Goal: Task Accomplishment & Management: Use online tool/utility

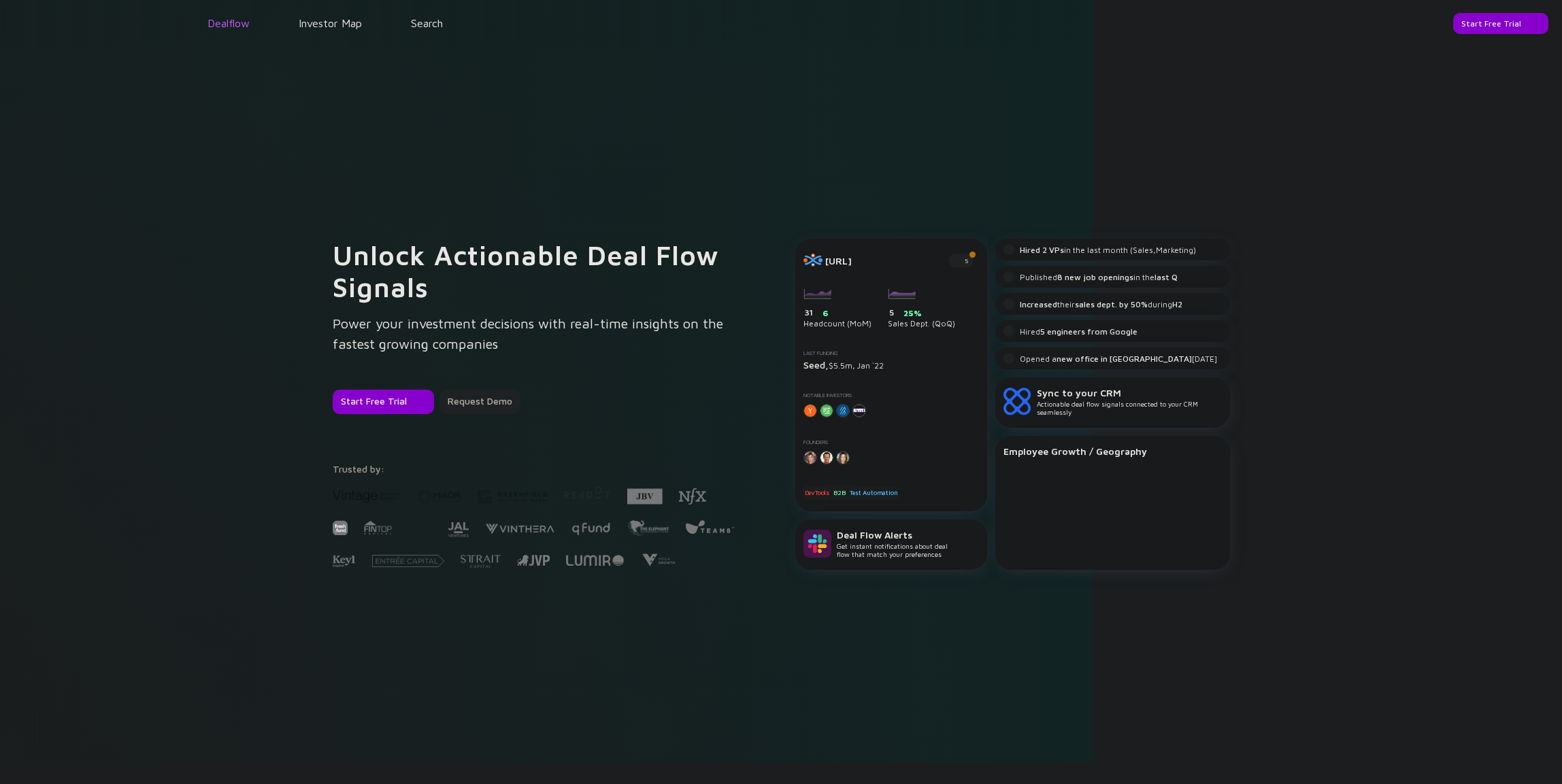
click at [247, 29] on link "Dealflow" at bounding box center [228, 23] width 42 height 12
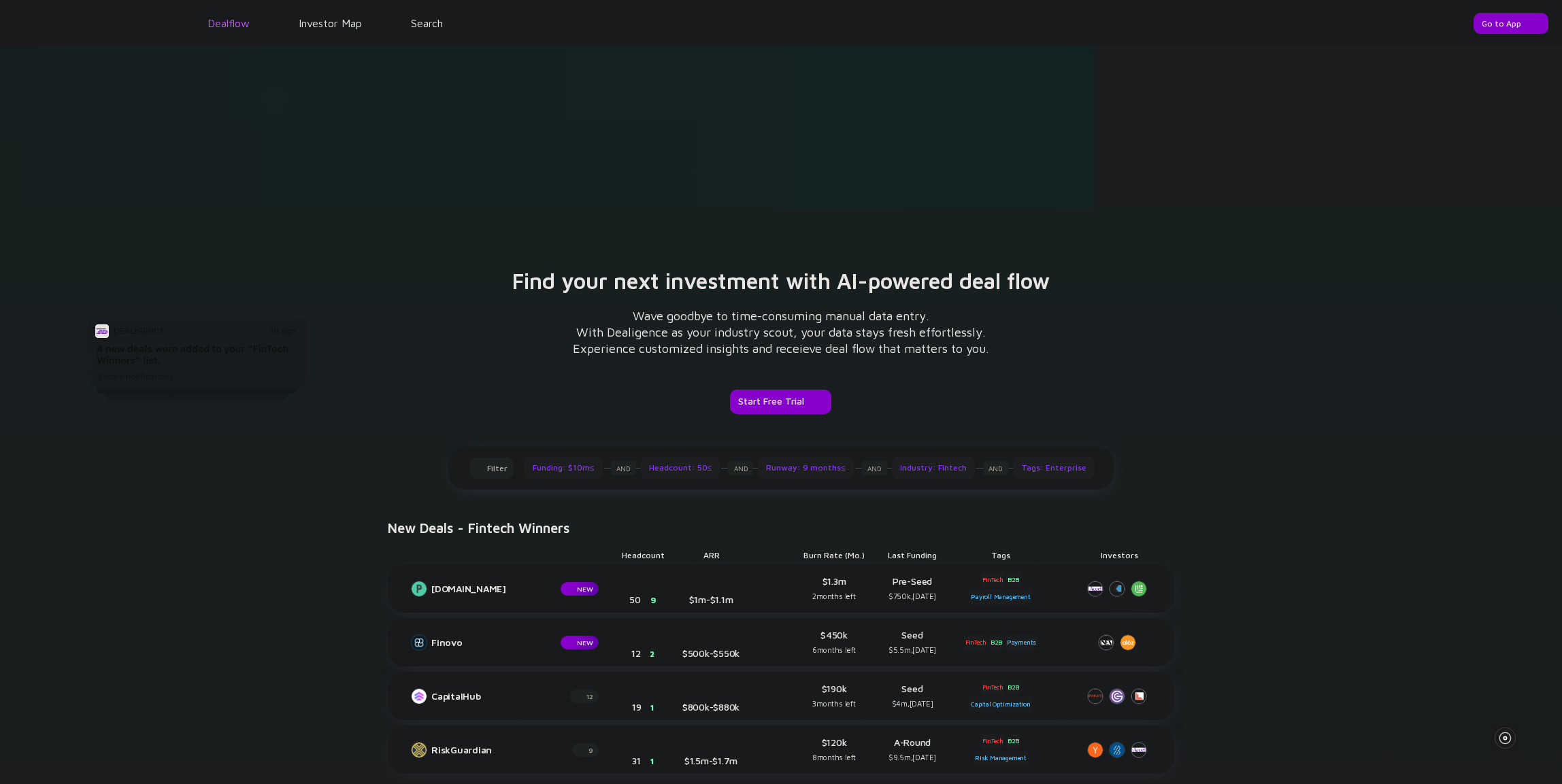
scroll to position [723, 0]
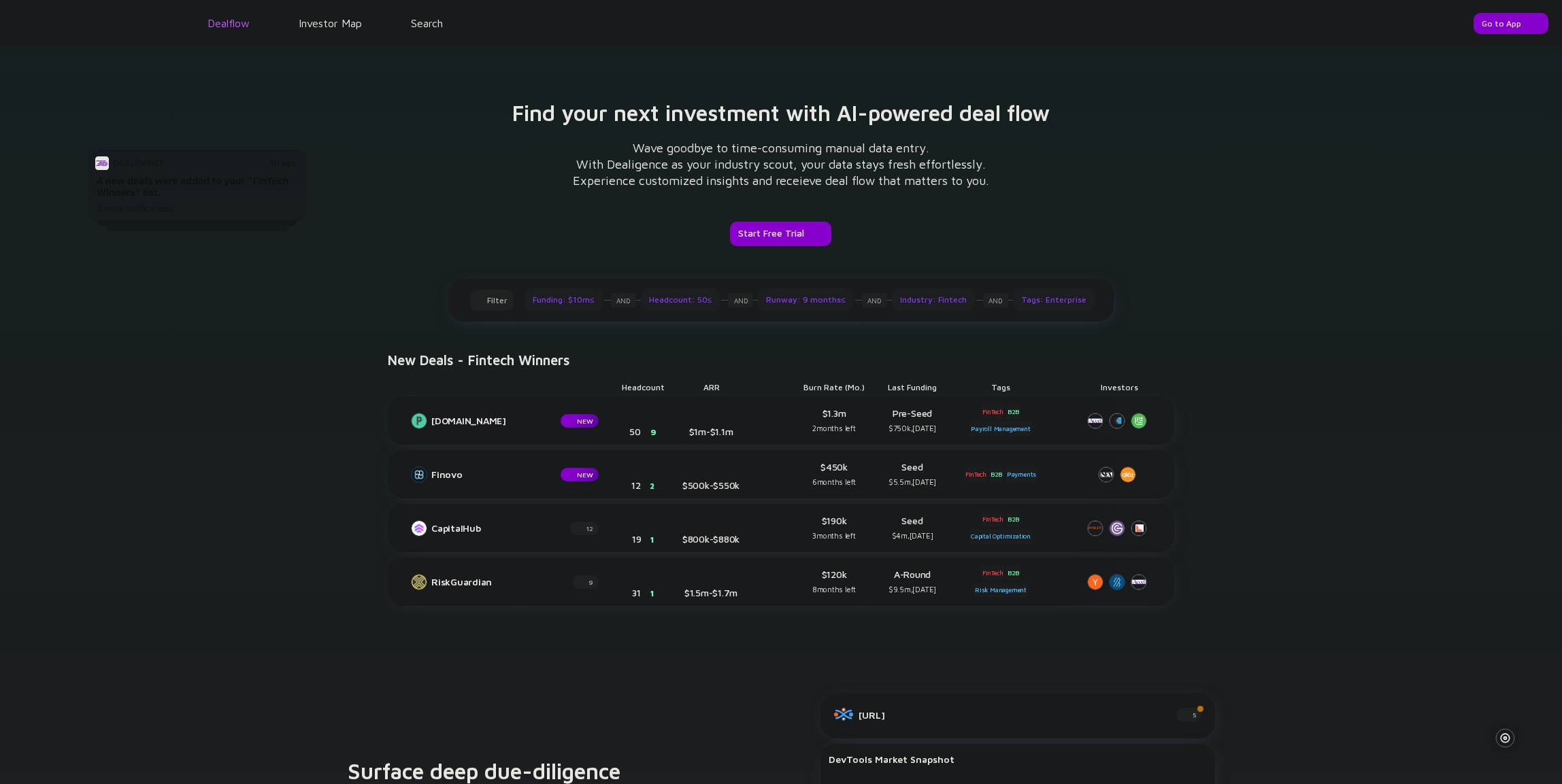
click at [247, 29] on link "Dealflow" at bounding box center [228, 23] width 42 height 12
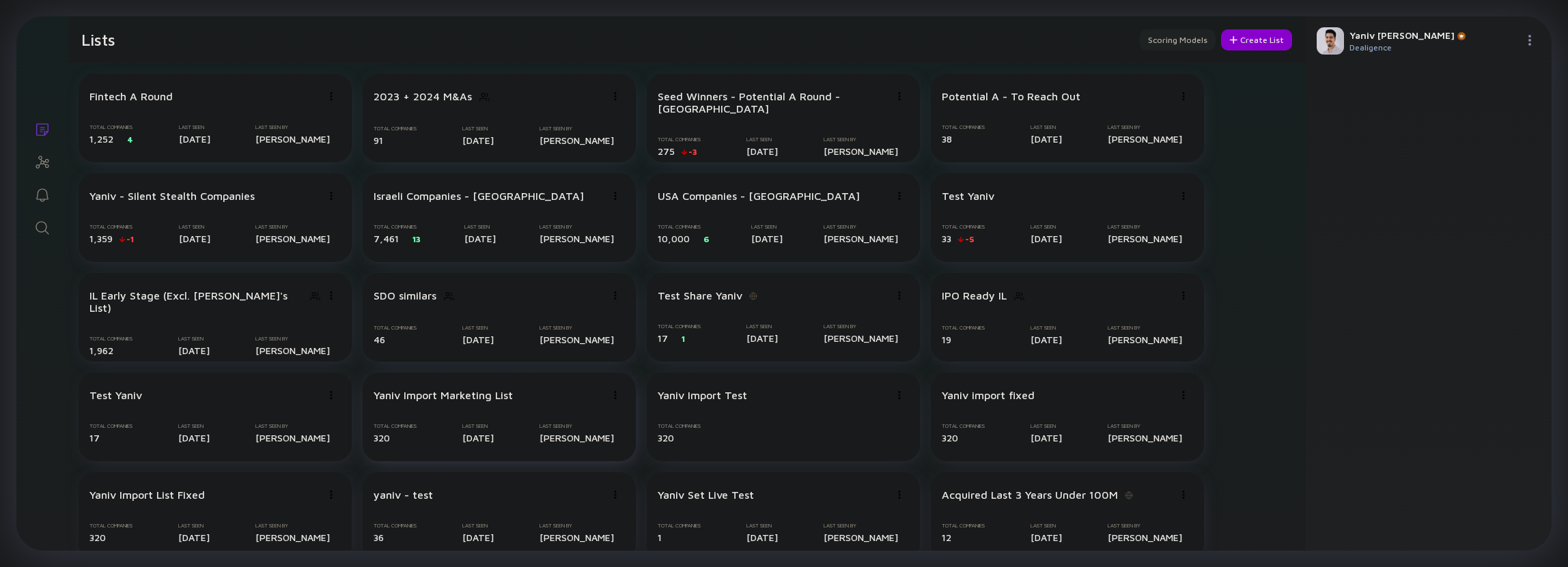
scroll to position [221, 0]
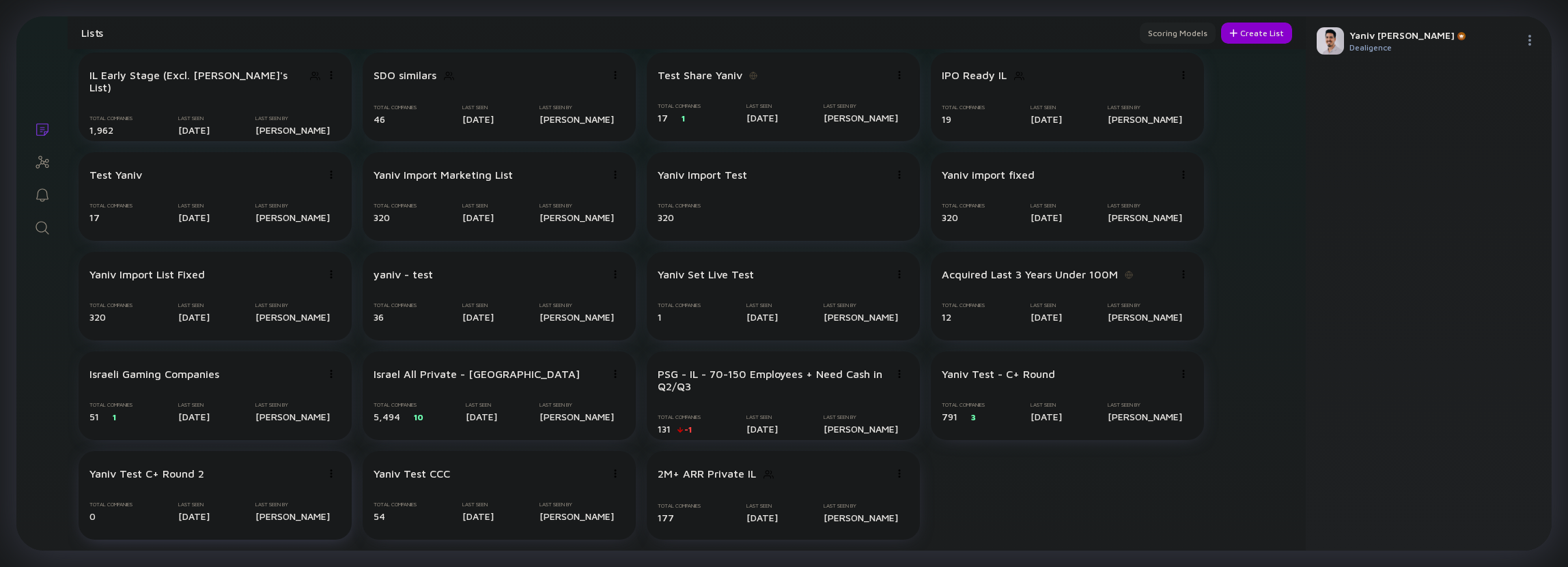
click at [264, 488] on div "Yaniv Test C+ Round 2 Total Companies 0 Last Seen [DATE] Last Seen By [PERSON_N…" at bounding box center [215, 496] width 273 height 89
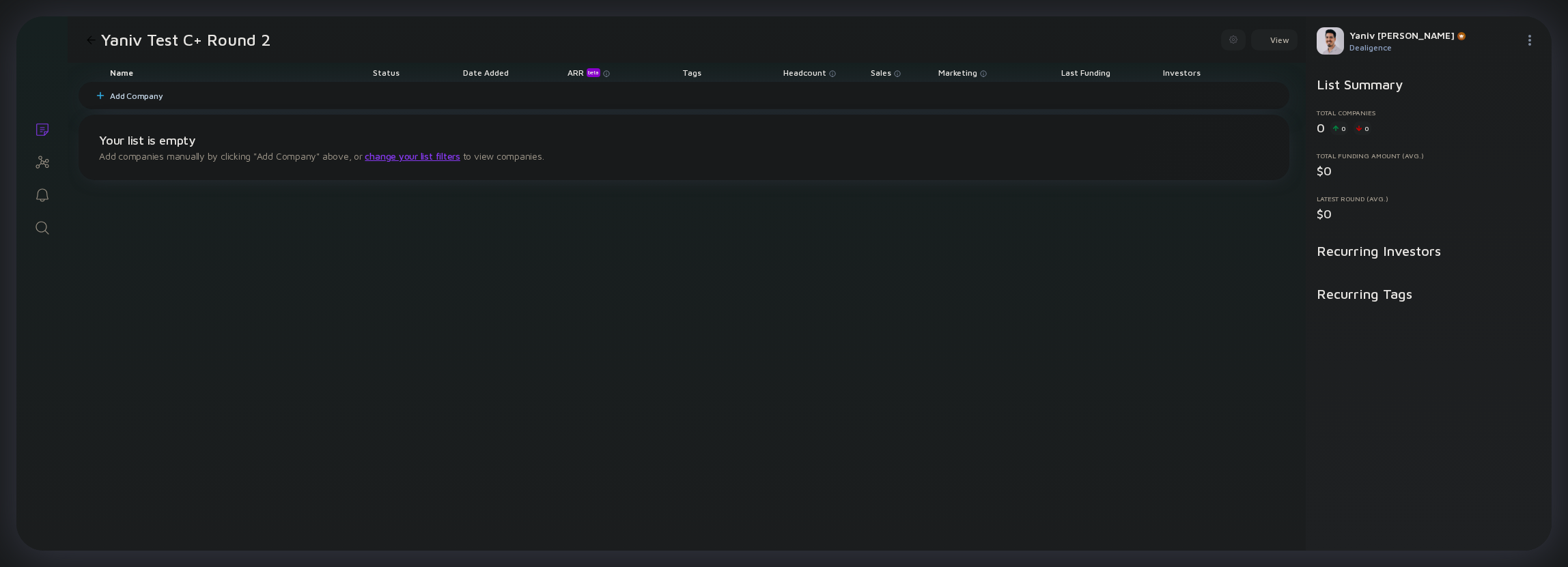
click at [321, 97] on div "Add Company" at bounding box center [684, 96] width 1211 height 28
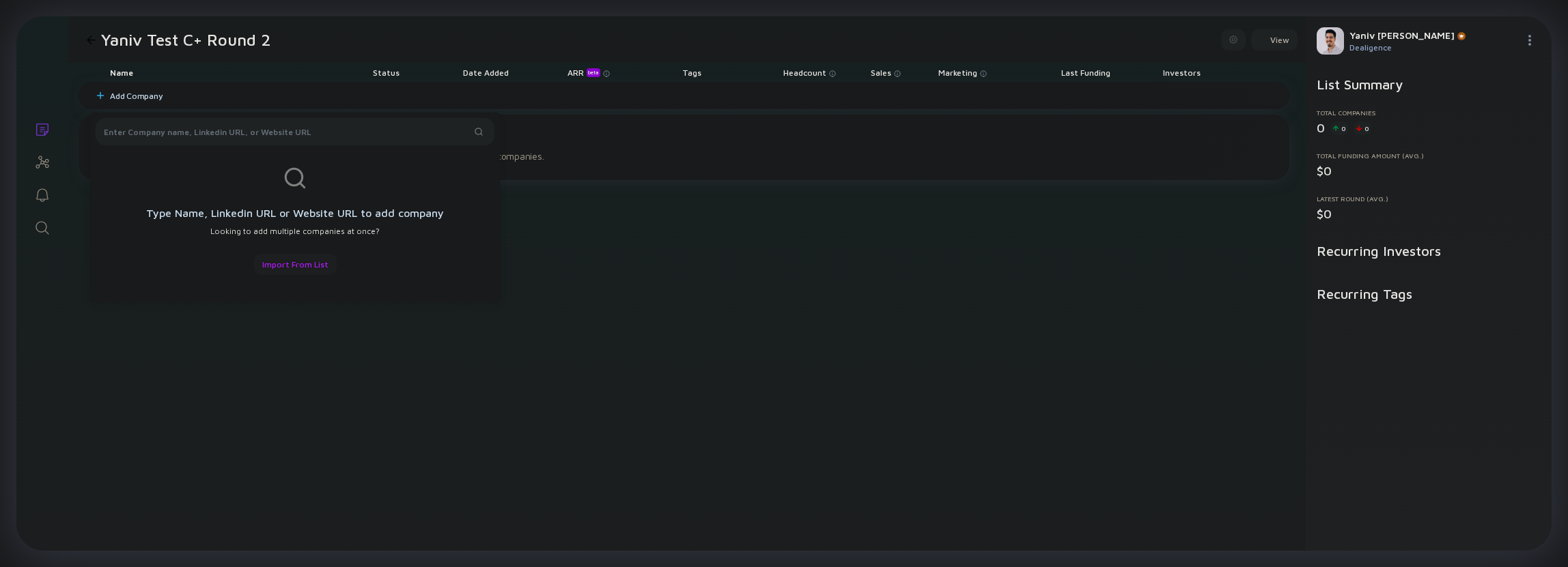
click at [313, 265] on div "Import from List" at bounding box center [295, 264] width 83 height 21
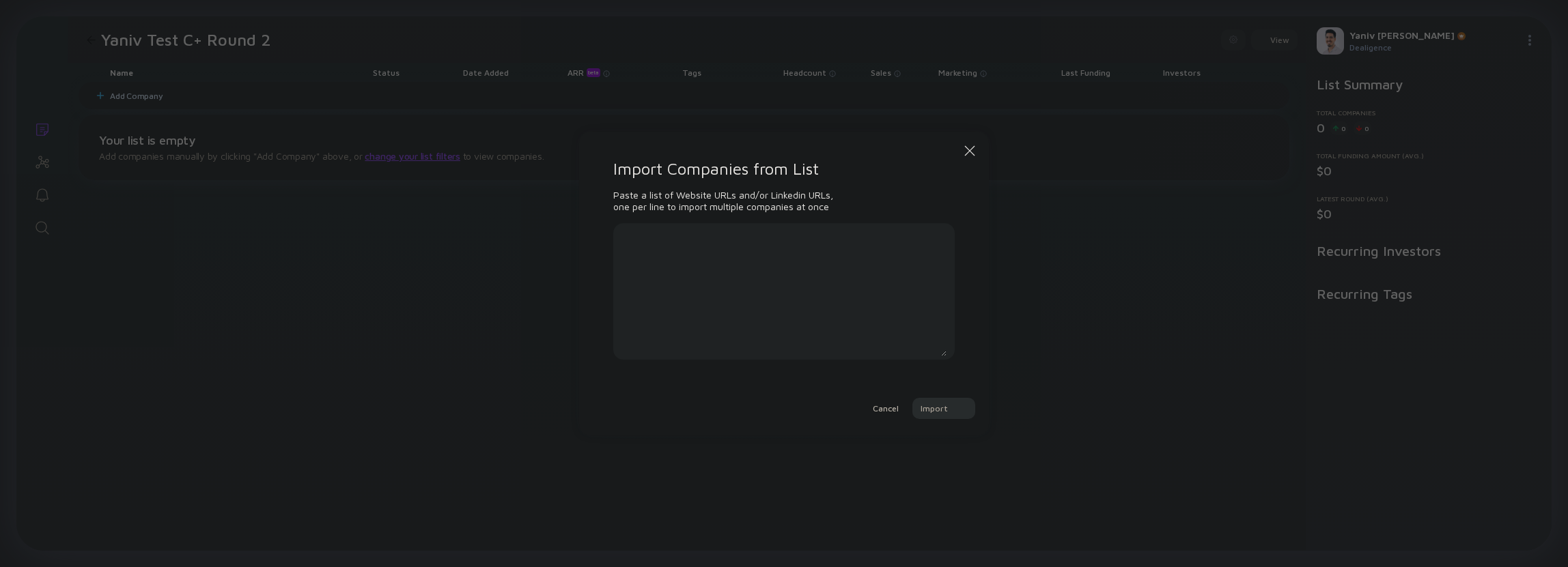
click at [631, 282] on textarea at bounding box center [784, 291] width 325 height 129
click at [731, 252] on textarea "v" at bounding box center [784, 291] width 325 height 129
paste textarea "[URL][DOMAIN_NAME] [URL][DOMAIN_NAME] [URL][DOMAIN_NAME] [URL][DOMAIN_NAME] [UR…"
type textarea "[URL][DOMAIN_NAME] [URL][DOMAIN_NAME] [URL][DOMAIN_NAME] [URL][DOMAIN_NAME] [UR…"
click at [959, 412] on div "Import" at bounding box center [943, 408] width 63 height 21
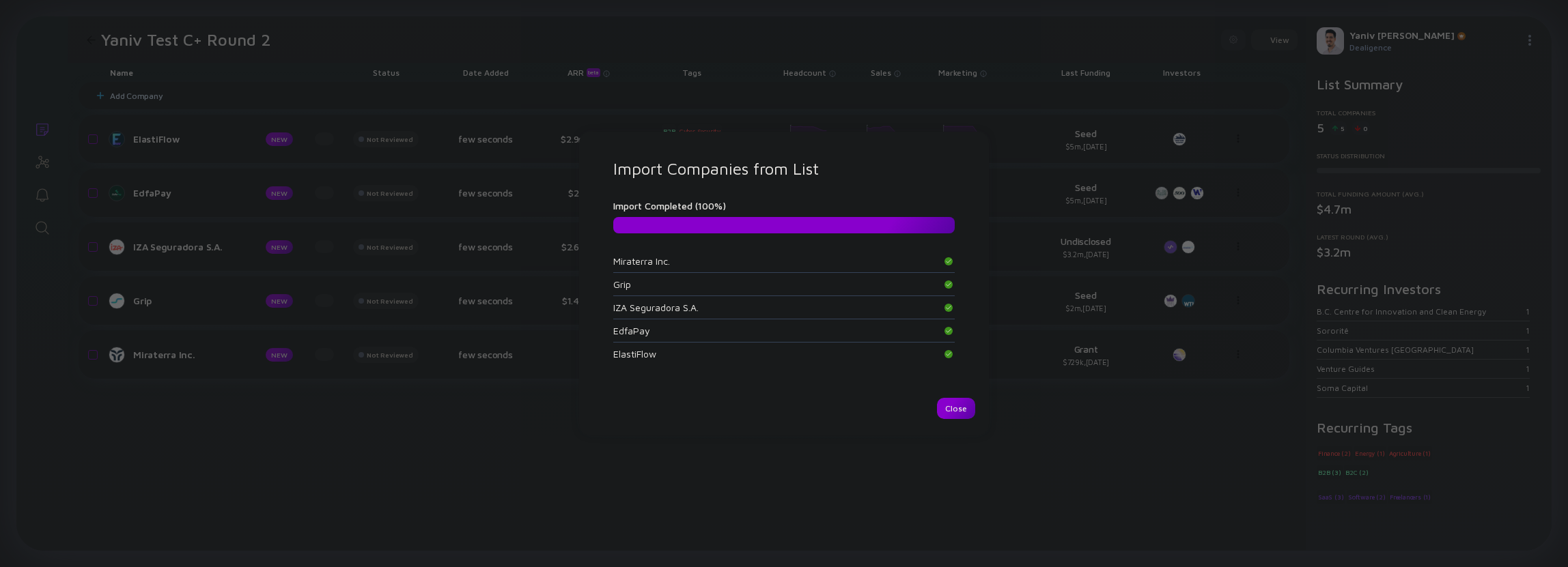
click at [955, 405] on div "Close" at bounding box center [956, 408] width 38 height 21
